Goal: Transaction & Acquisition: Purchase product/service

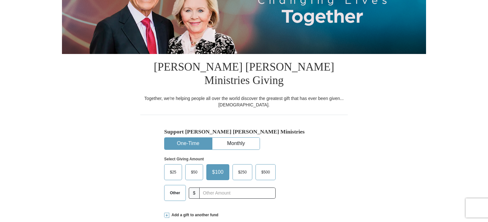
scroll to position [106, 0]
click at [238, 167] on span "$250" at bounding box center [242, 172] width 15 height 10
click at [0, 0] on input "$250" at bounding box center [0, 0] width 0 height 0
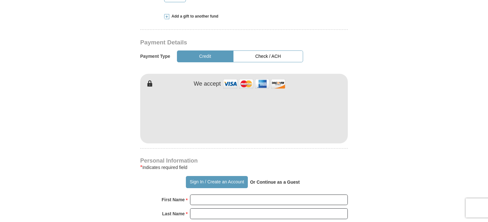
scroll to position [312, 0]
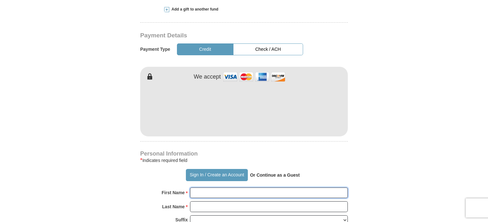
click at [201, 188] on input "First Name *" at bounding box center [269, 193] width 158 height 11
type input "[PERSON_NAME]"
click at [213, 201] on input "Last Name *" at bounding box center [269, 206] width 158 height 11
type input "[PERSON_NAME]"
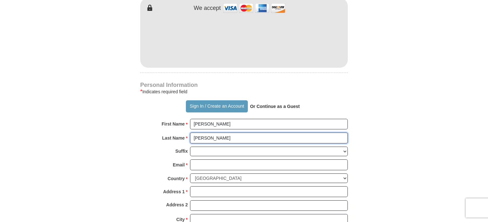
scroll to position [382, 0]
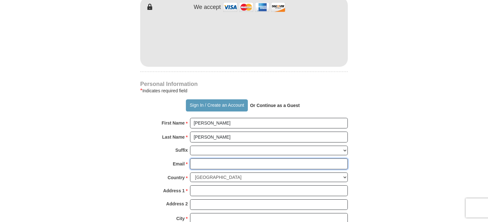
click at [203, 158] on input "Email *" at bounding box center [269, 163] width 158 height 11
type input "[EMAIL_ADDRESS][DOMAIN_NAME]"
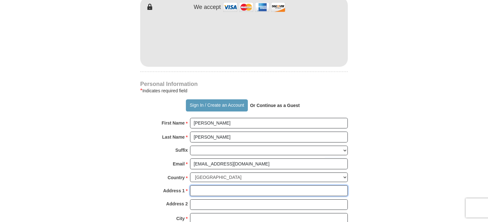
type input "[STREET_ADDRESS]"
type input "[GEOGRAPHIC_DATA]"
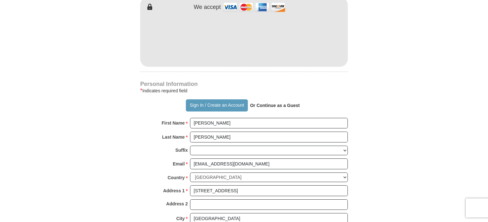
select select "[GEOGRAPHIC_DATA]"
type input "76131-1170"
type input "9412099721"
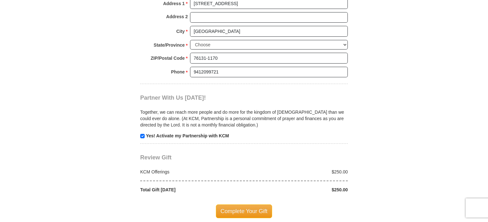
scroll to position [569, 0]
click at [142, 134] on input "checkbox" at bounding box center [142, 136] width 4 height 4
checkbox input "false"
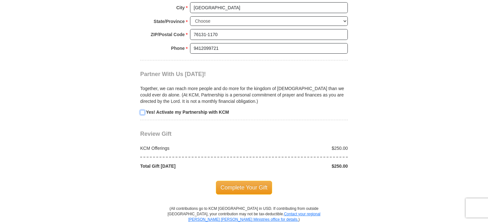
scroll to position [593, 0]
click at [244, 181] on span "Complete Your Gift" at bounding box center [244, 187] width 57 height 13
